Goal: Information Seeking & Learning: Learn about a topic

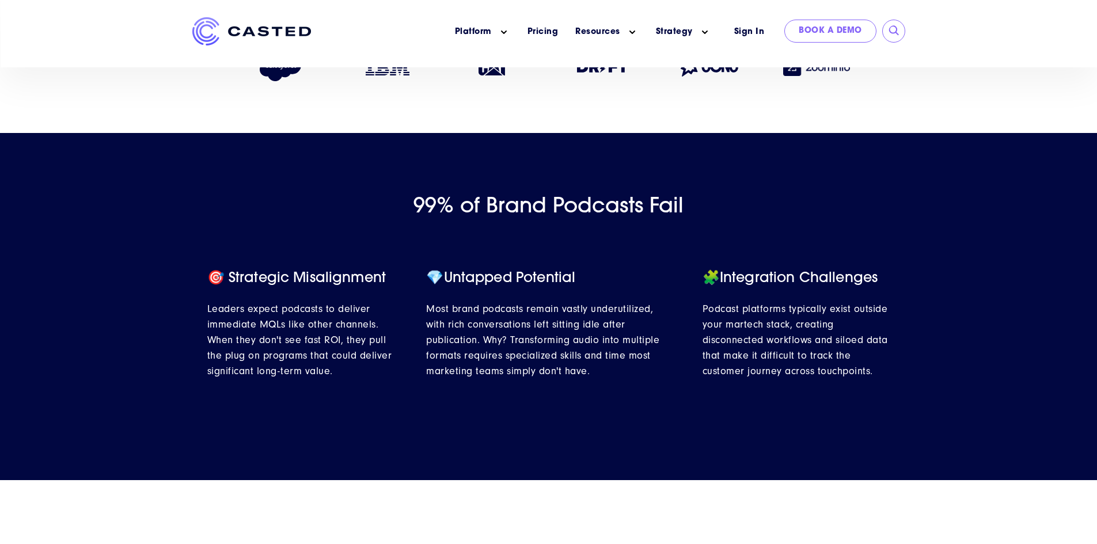
scroll to position [403, 0]
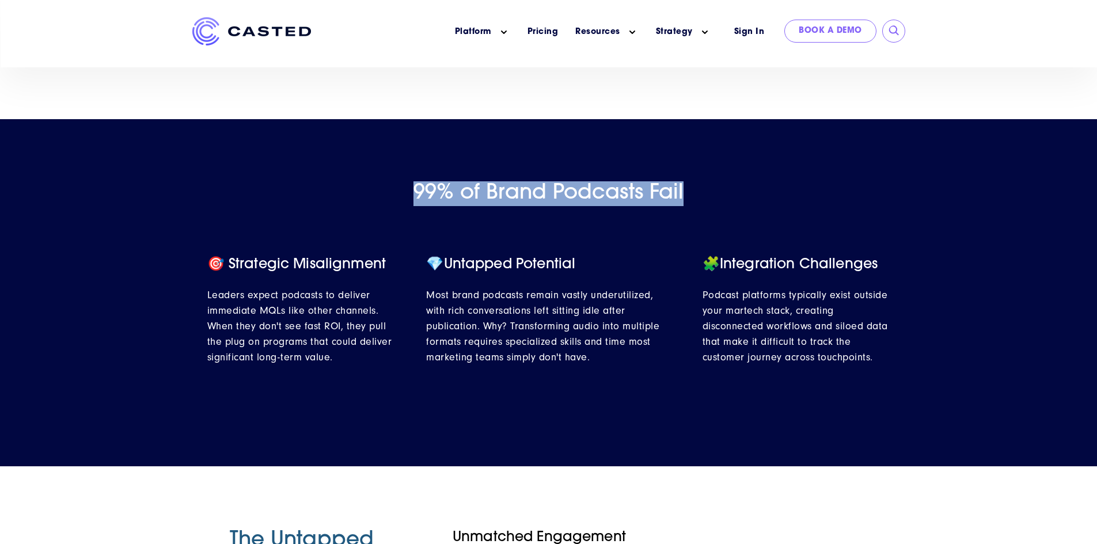
drag, startPoint x: 704, startPoint y: 192, endPoint x: 383, endPoint y: 198, distance: 320.8
click at [383, 198] on h2 "99% of Brand Podcasts Fail" at bounding box center [548, 193] width 1097 height 25
drag, startPoint x: 383, startPoint y: 198, endPoint x: 715, endPoint y: 189, distance: 331.8
click at [715, 189] on h2 "99% of Brand Podcasts Fail" at bounding box center [548, 193] width 1097 height 25
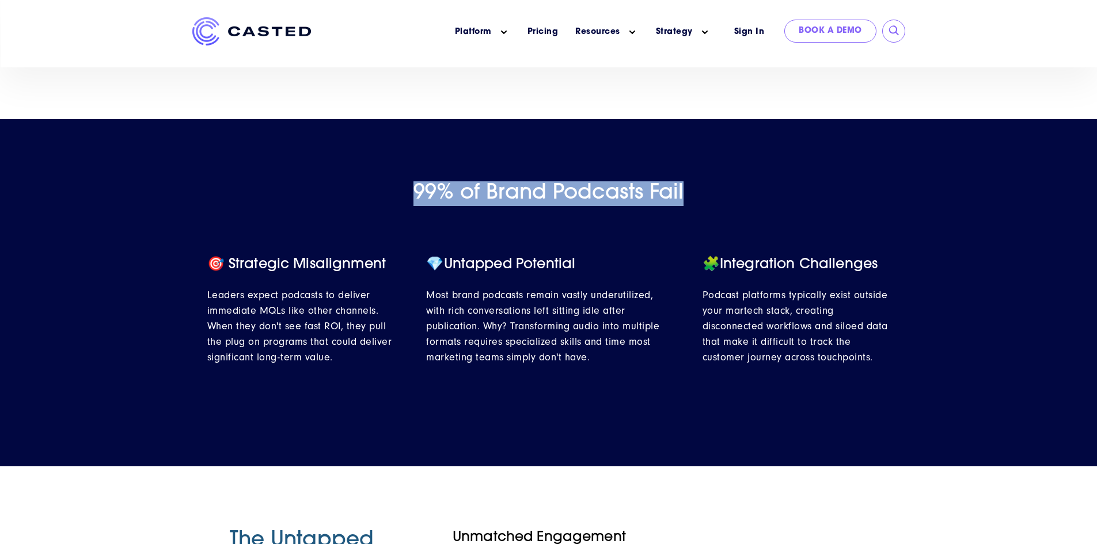
click at [715, 189] on h2 "99% of Brand Podcasts Fail" at bounding box center [548, 193] width 1097 height 25
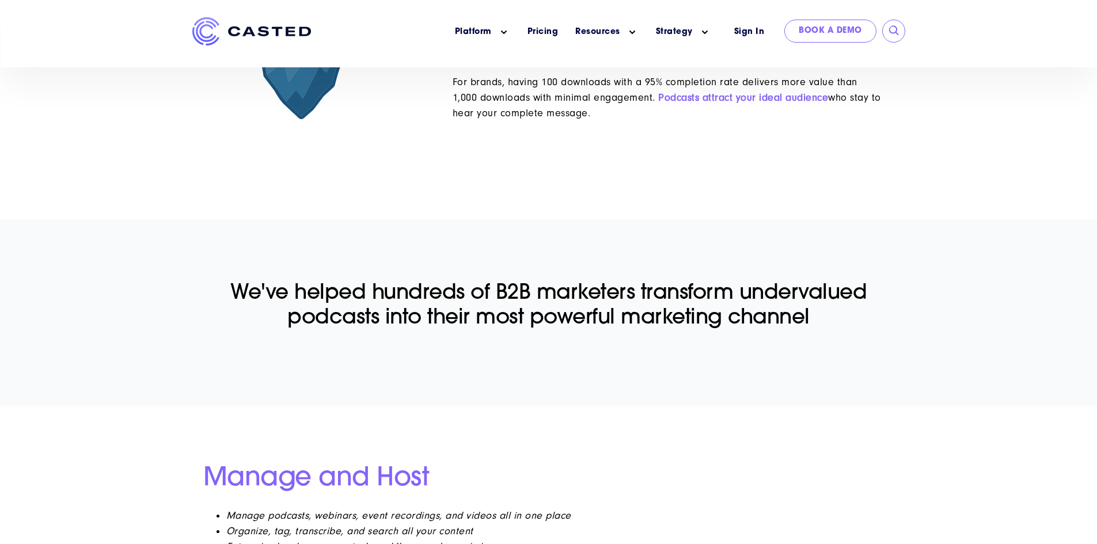
scroll to position [0, 0]
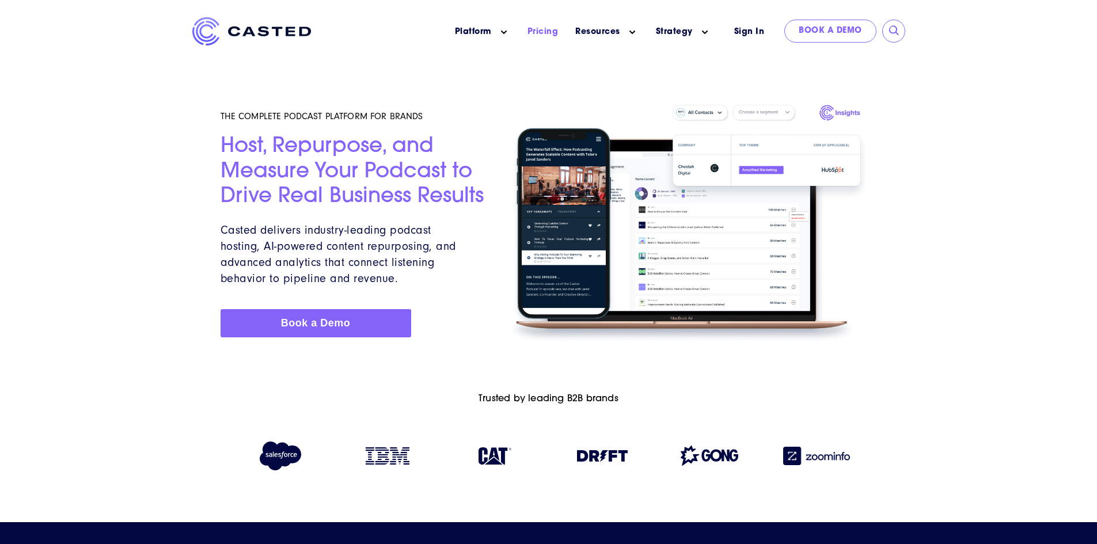
click at [540, 36] on link "Pricing" at bounding box center [542, 32] width 31 height 12
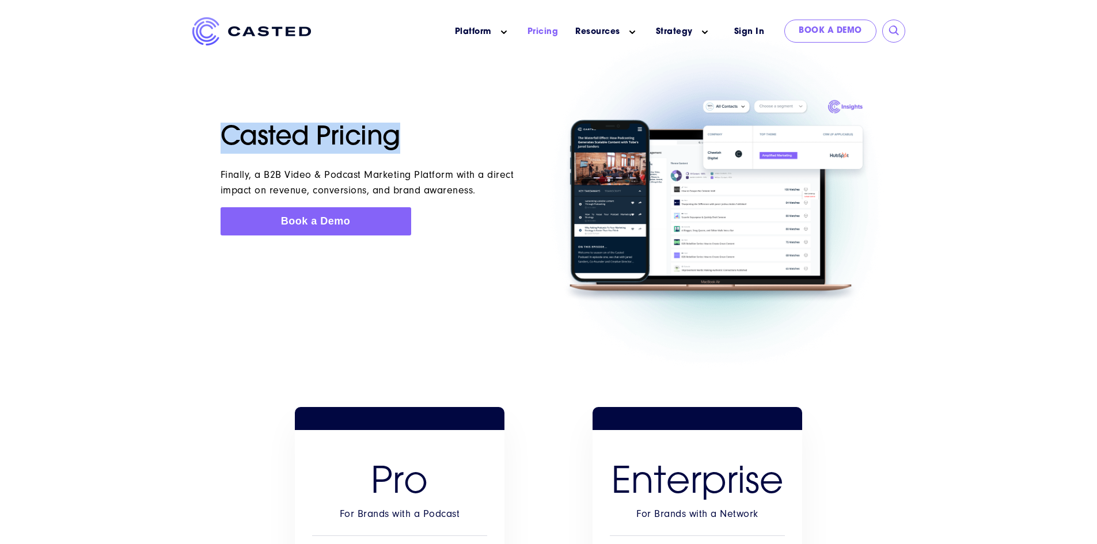
drag, startPoint x: 219, startPoint y: 137, endPoint x: 397, endPoint y: 138, distance: 177.9
click at [397, 138] on div "Casted Pricing Finally, a B2B Video & Podcast Marketing Platform with a direct …" at bounding box center [381, 201] width 335 height 213
click at [397, 138] on h1 "Casted Pricing" at bounding box center [381, 138] width 321 height 31
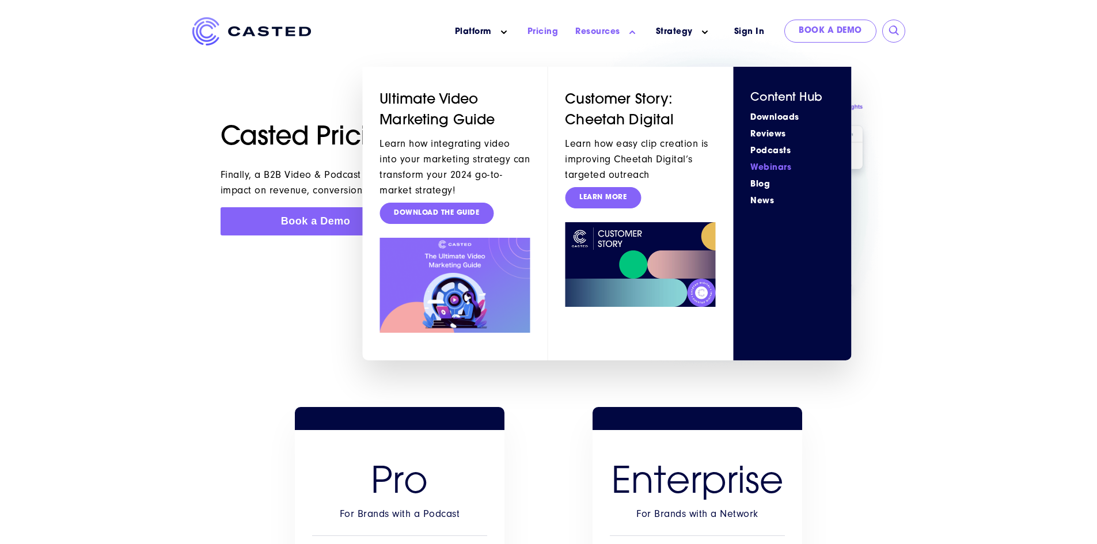
click at [770, 162] on link "Webinars" at bounding box center [791, 168] width 83 height 12
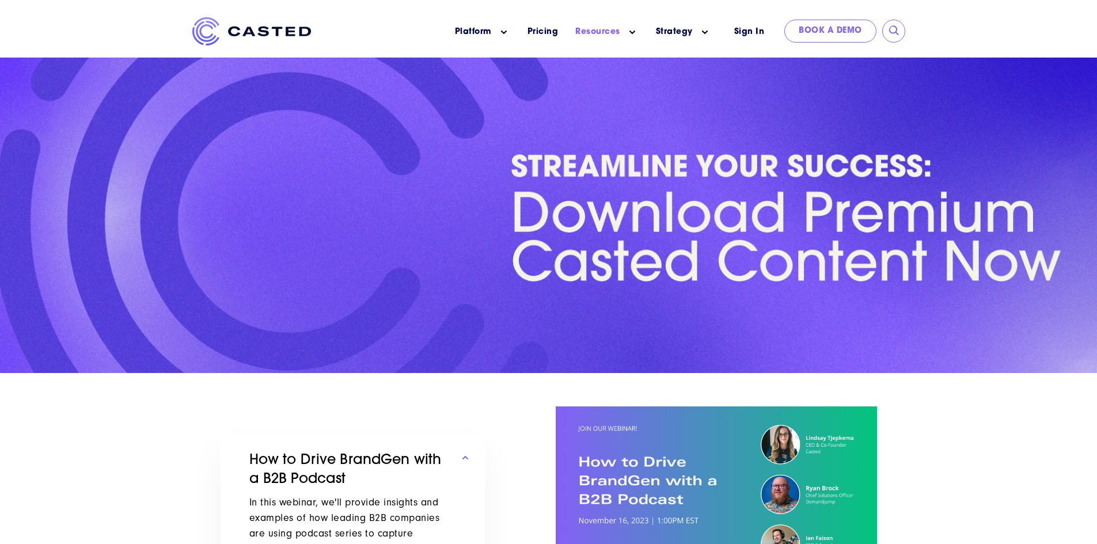
click at [240, 32] on img at bounding box center [251, 31] width 119 height 28
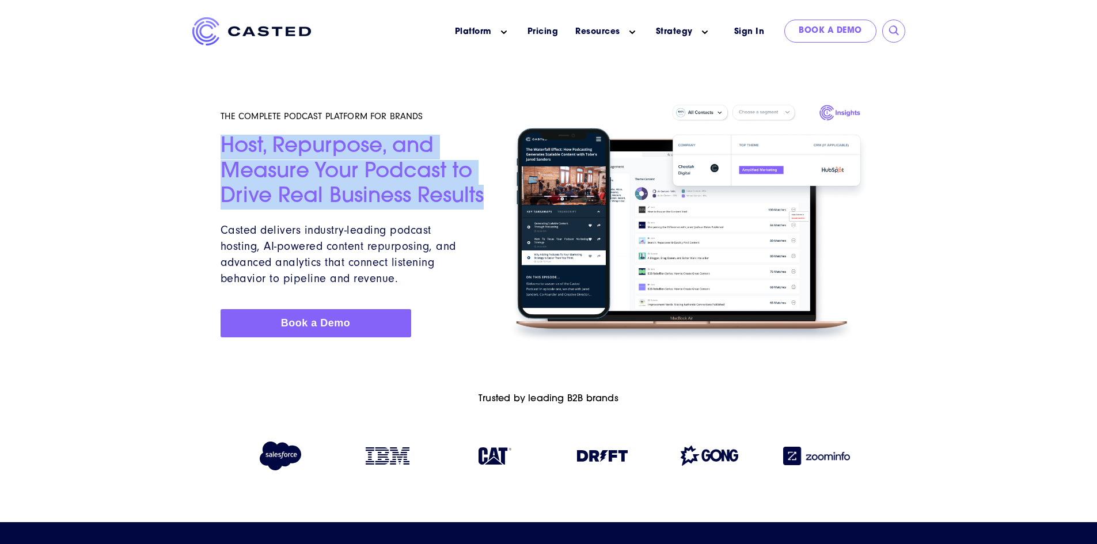
drag, startPoint x: 487, startPoint y: 197, endPoint x: 223, endPoint y: 132, distance: 271.1
click at [223, 132] on div "THE COMPLETE PODCAST PLATFORM FOR BRANDS Host, Repurpose, and Measure Your Podc…" at bounding box center [353, 224] width 279 height 282
click at [223, 132] on div "THE COMPLETE PODCAST PLATFORM FOR BRANDS Host, Repurpose, and Measure Your Podc…" at bounding box center [353, 224] width 265 height 282
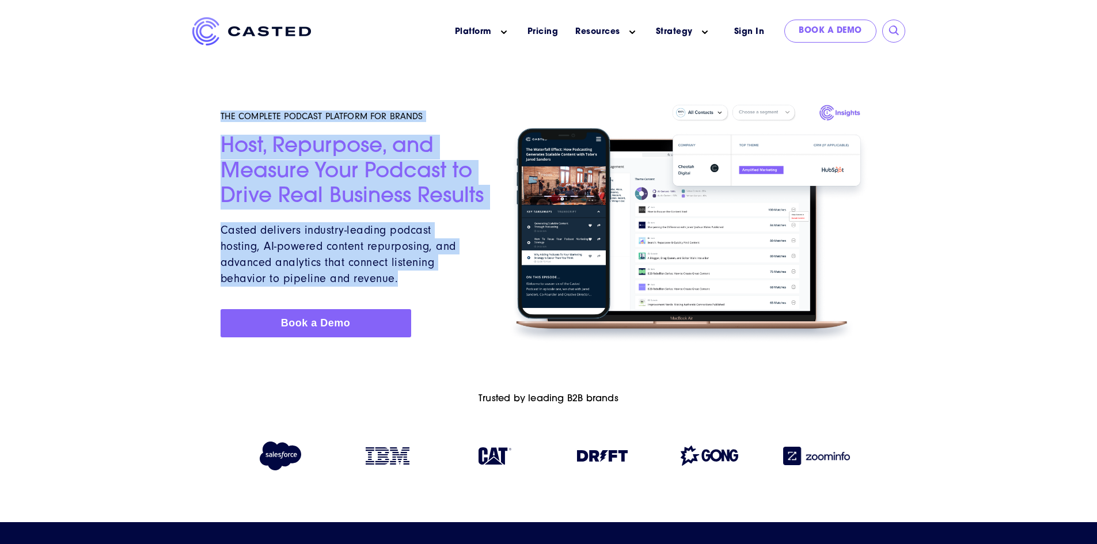
drag, startPoint x: 222, startPoint y: 112, endPoint x: 474, endPoint y: 225, distance: 275.8
click at [474, 225] on div "THE COMPLETE PODCAST PLATFORM FOR BRANDS Host, Repurpose, and Measure Your Podc…" at bounding box center [353, 224] width 265 height 282
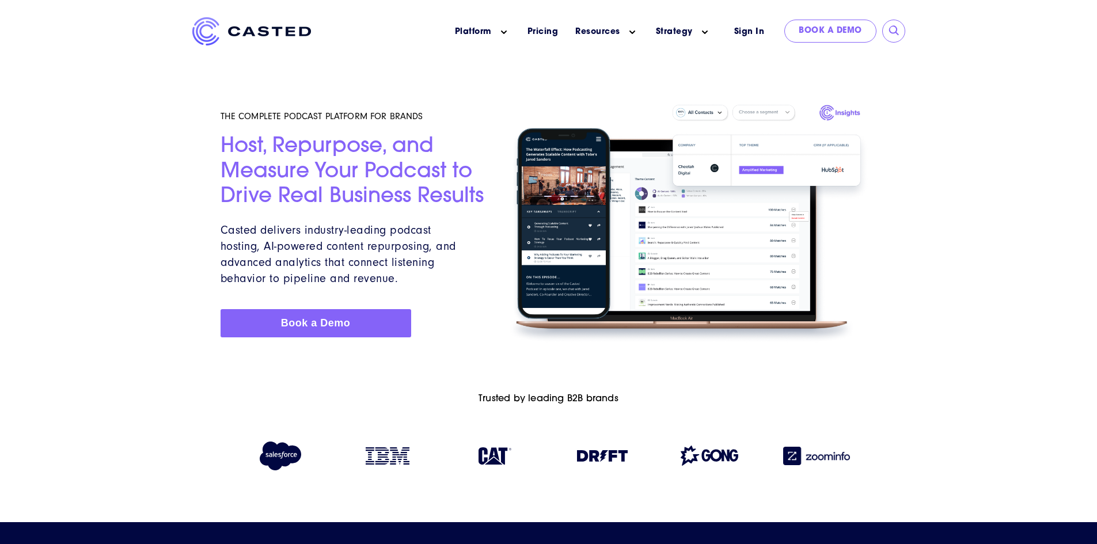
click at [474, 225] on div "THE COMPLETE PODCAST PLATFORM FOR BRANDS Host, Repurpose, and Measure Your Podc…" at bounding box center [353, 224] width 265 height 282
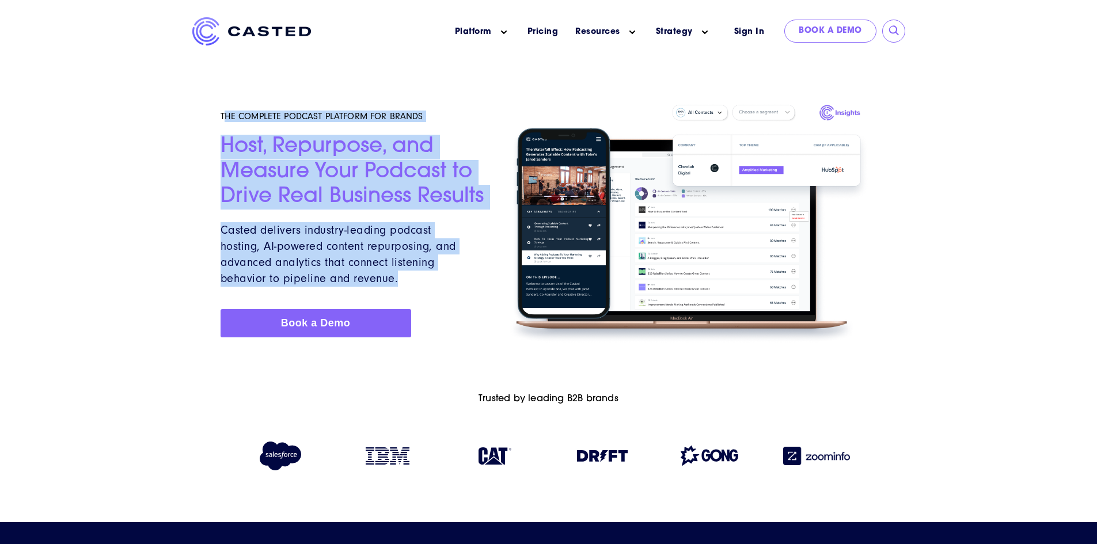
drag, startPoint x: 382, startPoint y: 269, endPoint x: 223, endPoint y: 102, distance: 230.1
click at [223, 102] on div "THE COMPLETE PODCAST PLATFORM FOR BRANDS Host, Repurpose, and Measure Your Podc…" at bounding box center [353, 224] width 265 height 282
drag, startPoint x: 221, startPoint y: 107, endPoint x: 423, endPoint y: 282, distance: 267.0
click at [423, 282] on div "THE COMPLETE PODCAST PLATFORM FOR BRANDS Host, Repurpose, and Measure Your Podc…" at bounding box center [353, 224] width 265 height 282
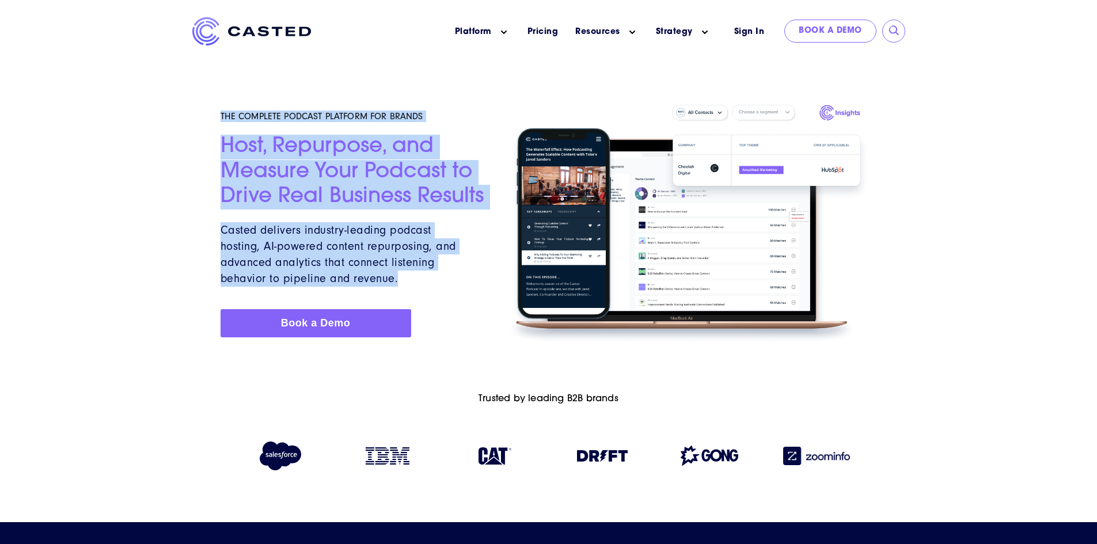
click at [423, 282] on p "Casted delivers industry-leading podcast hosting, AI-powered content repurposin…" at bounding box center [343, 254] width 244 height 64
drag, startPoint x: 423, startPoint y: 282, endPoint x: 214, endPoint y: 116, distance: 266.8
click at [214, 116] on div "THE COMPLETE PODCAST PLATFORM FOR BRANDS Host, Repurpose, and Measure Your Podc…" at bounding box center [353, 224] width 279 height 282
drag, startPoint x: 258, startPoint y: 118, endPoint x: 436, endPoint y: 273, distance: 235.9
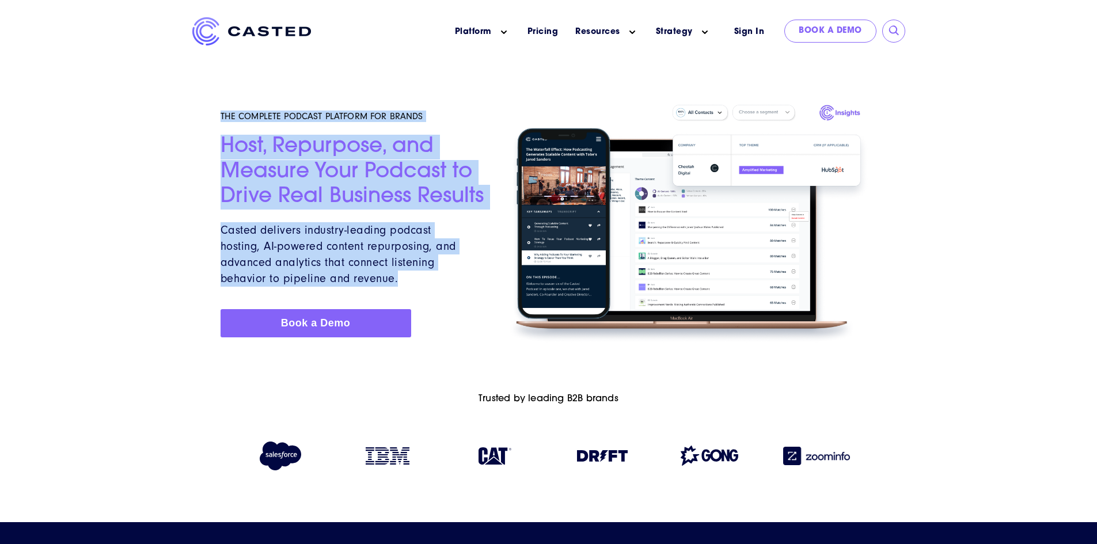
click at [436, 273] on div "THE COMPLETE PODCAST PLATFORM FOR BRANDS Host, Repurpose, and Measure Your Podc…" at bounding box center [353, 224] width 279 height 282
click at [436, 273] on p "Casted delivers industry-leading podcast hosting, AI-powered content repurposin…" at bounding box center [343, 254] width 244 height 64
drag, startPoint x: 431, startPoint y: 280, endPoint x: 214, endPoint y: 121, distance: 269.0
click at [214, 121] on div "THE COMPLETE PODCAST PLATFORM FOR BRANDS Host, Repurpose, and Measure Your Podc…" at bounding box center [353, 224] width 279 height 282
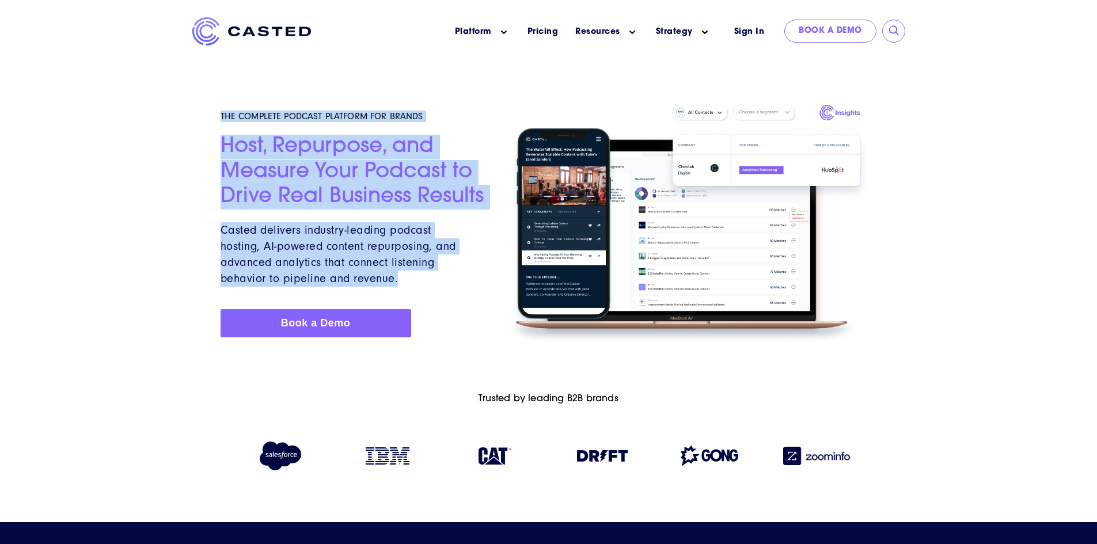
drag, startPoint x: 221, startPoint y: 115, endPoint x: 457, endPoint y: 280, distance: 287.4
click at [457, 280] on div "THE COMPLETE PODCAST PLATFORM FOR BRANDS Host, Repurpose, and Measure Your Podc…" at bounding box center [353, 224] width 279 height 282
click at [457, 280] on p "Casted delivers industry-leading podcast hosting, AI-powered content repurposin…" at bounding box center [343, 254] width 244 height 64
drag, startPoint x: 918, startPoint y: 174, endPoint x: 668, endPoint y: 151, distance: 251.5
click at [668, 151] on div "THE COMPLETE PODCAST PLATFORM FOR BRANDS Host, Repurpose, and Measure Your Podc…" at bounding box center [548, 182] width 1097 height 365
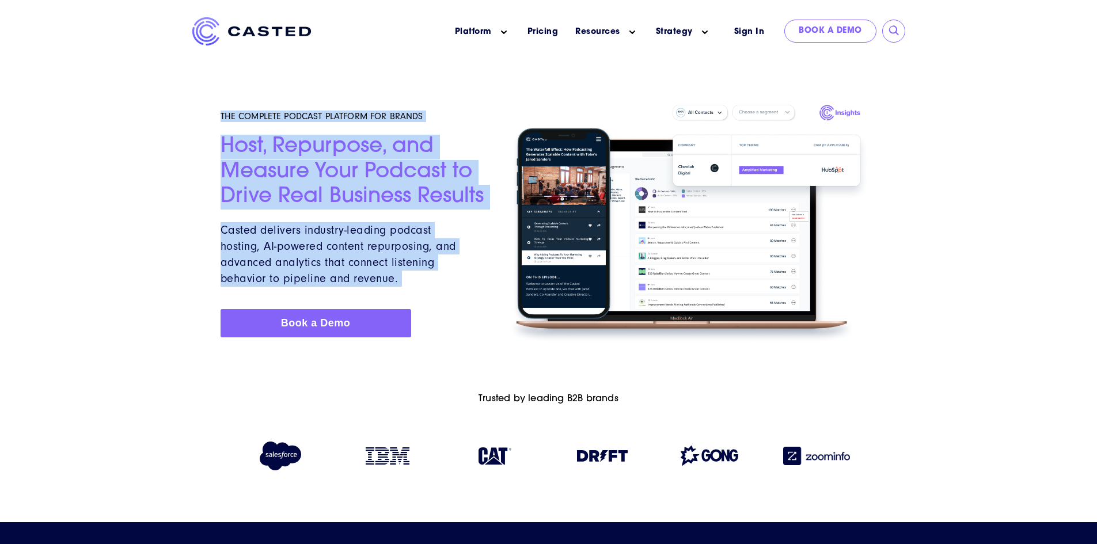
click at [540, 88] on div "THE COMPLETE PODCAST PLATFORM FOR BRANDS Host, Repurpose, and Measure Your Podc…" at bounding box center [549, 224] width 670 height 282
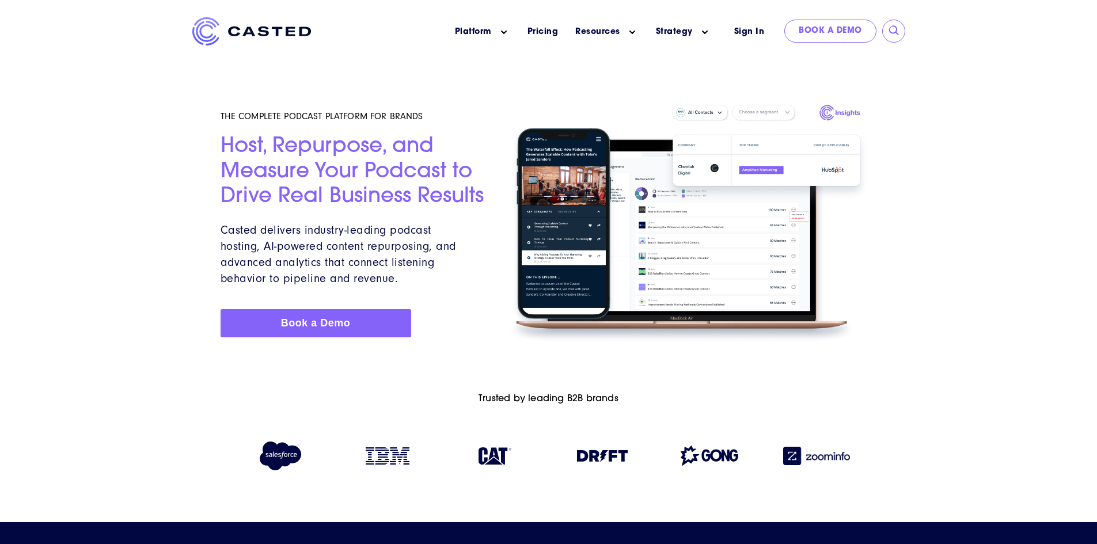
drag, startPoint x: 188, startPoint y: 106, endPoint x: 894, endPoint y: 271, distance: 724.9
click at [894, 271] on div at bounding box center [548, 182] width 1097 height 365
